Goal: Check status: Check status

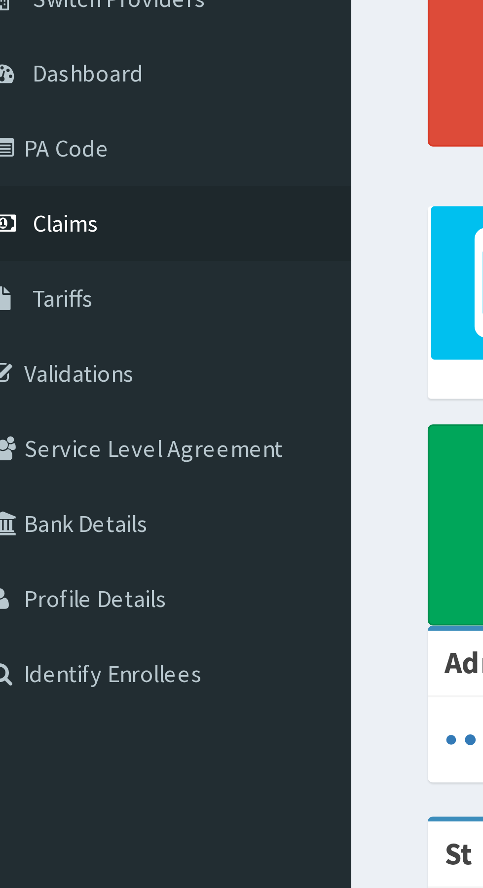
click at [36, 154] on span "Claims" at bounding box center [30, 151] width 19 height 9
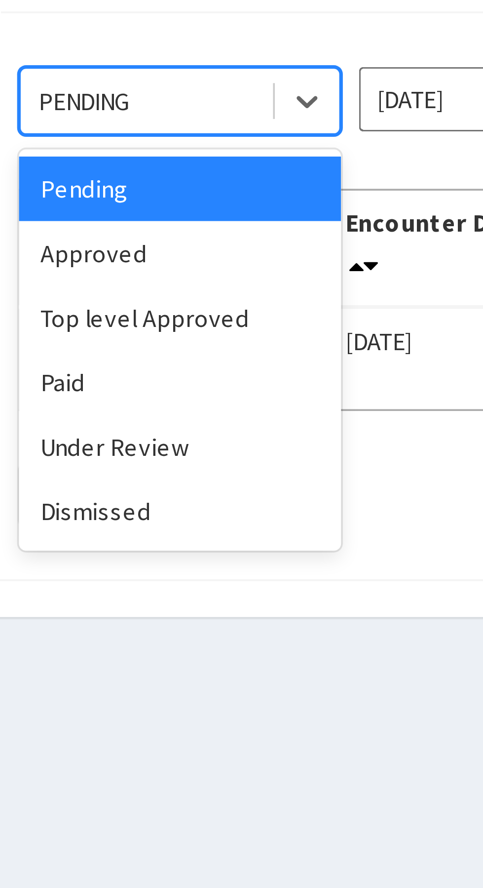
click at [157, 167] on div "Approved" at bounding box center [175, 170] width 89 height 18
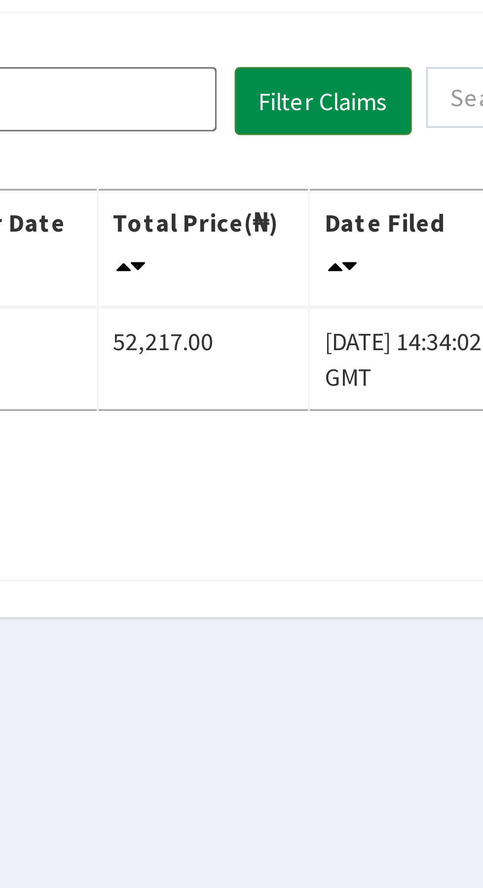
click at [332, 125] on button "Filter Claims" at bounding box center [342, 128] width 49 height 19
